Goal: Use online tool/utility: Utilize a website feature to perform a specific function

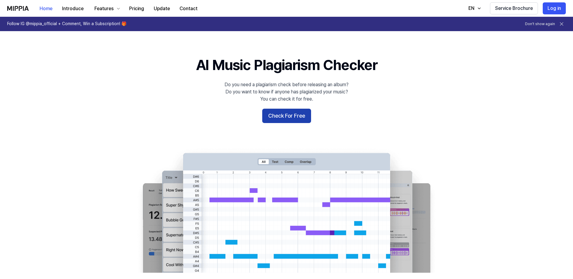
click at [296, 111] on button "Check For Free" at bounding box center [286, 116] width 49 height 14
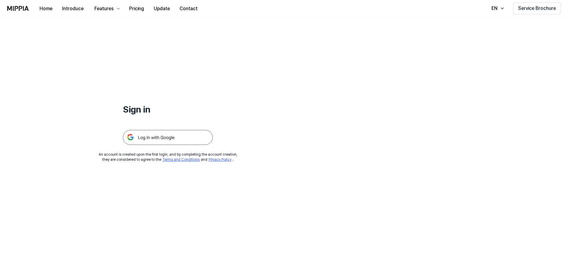
click at [160, 136] on img at bounding box center [168, 137] width 90 height 15
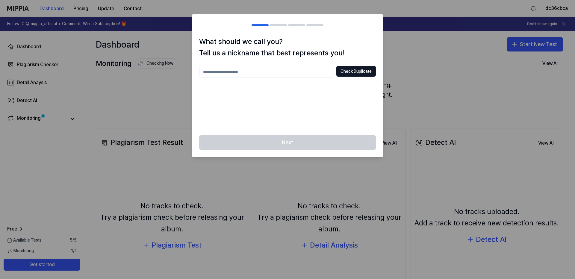
click at [296, 75] on input "text" at bounding box center [266, 72] width 135 height 12
drag, startPoint x: 274, startPoint y: 73, endPoint x: 155, endPoint y: 78, distance: 119.6
click at [155, 78] on body "Dashboard Pricing Update Contact dc36cbca Follow IG @mippia_official + Comment,…" at bounding box center [287, 139] width 575 height 279
type input "*****"
click at [293, 142] on div "Next" at bounding box center [287, 146] width 191 height 22
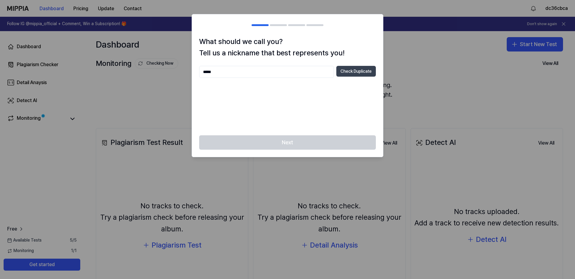
click at [354, 75] on button "Check Duplicate" at bounding box center [356, 71] width 40 height 11
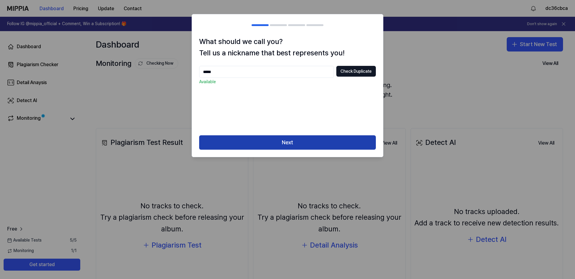
click at [318, 139] on button "Next" at bounding box center [287, 142] width 177 height 14
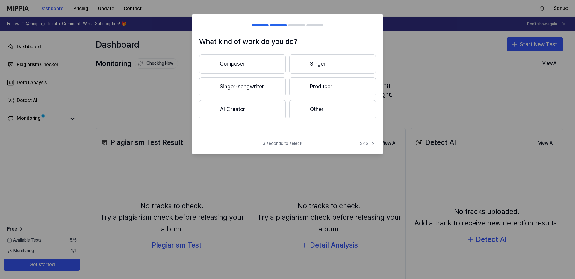
click at [364, 145] on span "Skip" at bounding box center [368, 144] width 16 height 6
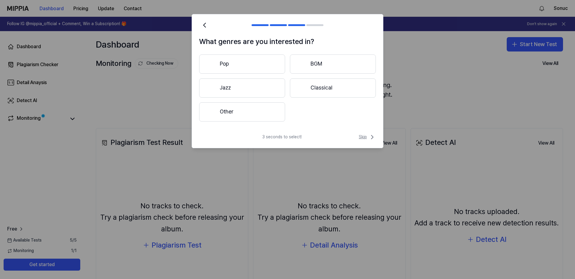
click at [361, 138] on span "Skip" at bounding box center [367, 137] width 17 height 7
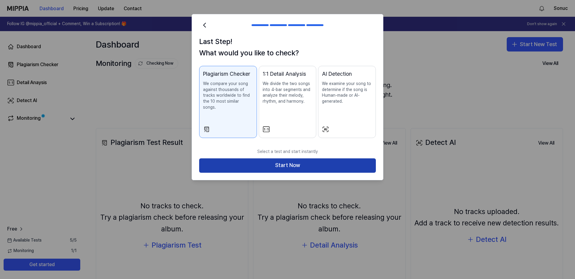
click at [358, 158] on button "Start Now" at bounding box center [287, 165] width 177 height 14
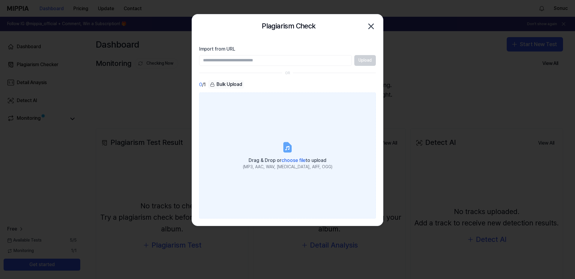
click at [296, 161] on span "choose file" at bounding box center [293, 161] width 24 height 6
click at [0, 0] on input "Drag & Drop or choose file to upload (MP3, AAC, WAV, [MEDICAL_DATA], AIFF, OGG)" at bounding box center [0, 0] width 0 height 0
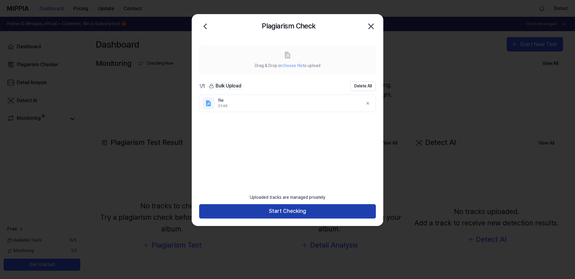
click at [295, 208] on button "Start Checking" at bounding box center [287, 211] width 177 height 14
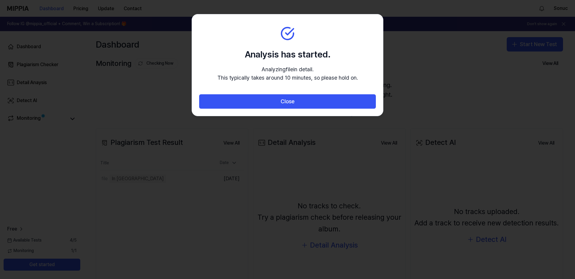
drag, startPoint x: 241, startPoint y: 53, endPoint x: 372, endPoint y: 78, distance: 133.8
click at [372, 78] on section "Analysis has started. Analyzing file in detail. This typically takes around 10 …" at bounding box center [287, 54] width 191 height 80
click at [325, 80] on p "Analyzing file in detail. This typically takes around 10 minutes, so please hol…" at bounding box center [287, 73] width 140 height 17
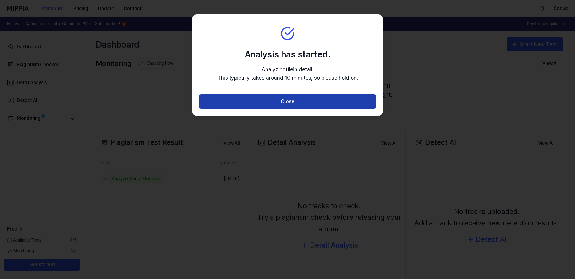
click at [310, 100] on button "Close" at bounding box center [287, 101] width 177 height 14
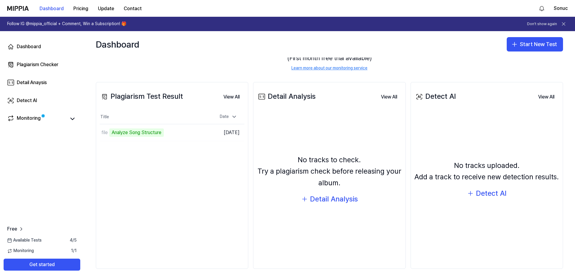
scroll to position [48, 0]
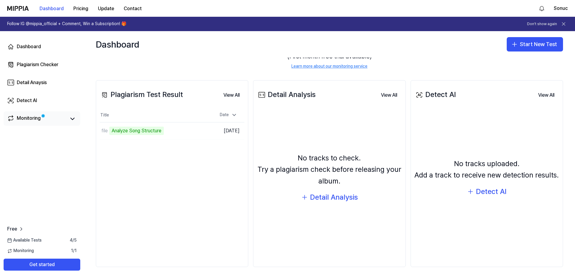
click at [40, 119] on div "Monitoring" at bounding box center [29, 119] width 24 height 8
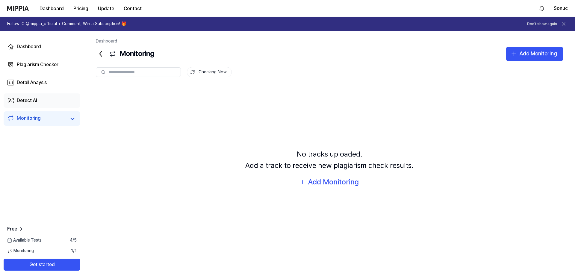
click at [48, 98] on link "Detect AI" at bounding box center [42, 100] width 77 height 14
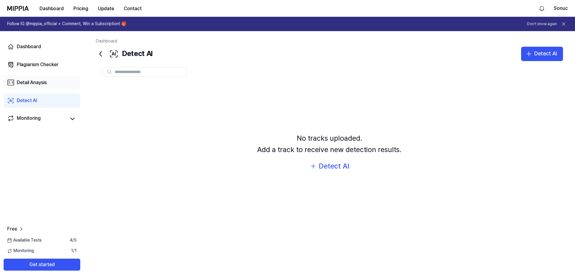
click at [50, 85] on link "Detail Anaysis" at bounding box center [42, 82] width 77 height 14
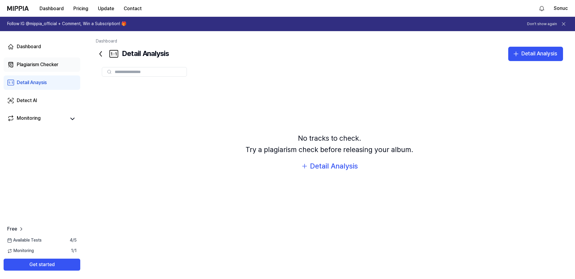
click at [52, 69] on link "Plagiarism Checker" at bounding box center [42, 64] width 77 height 14
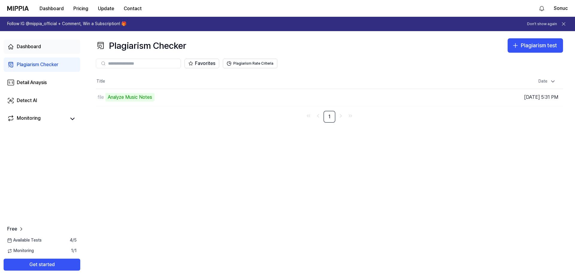
click at [29, 46] on div "Dashboard" at bounding box center [29, 46] width 24 height 7
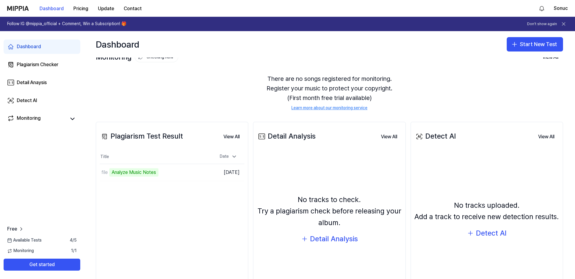
scroll to position [0, 0]
